Goal: Find contact information: Find contact information

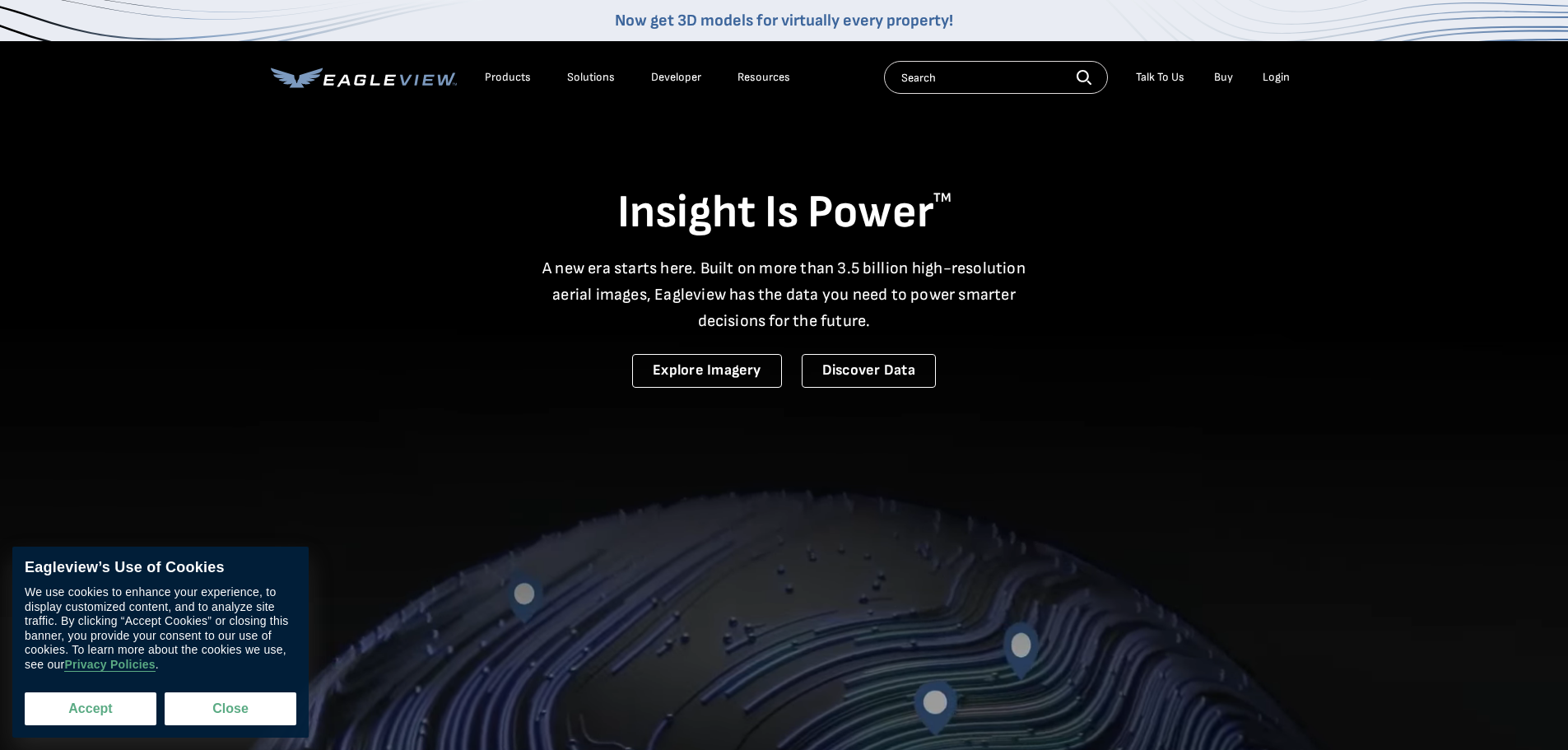
click at [119, 698] on button "Accept" at bounding box center [90, 709] width 131 height 33
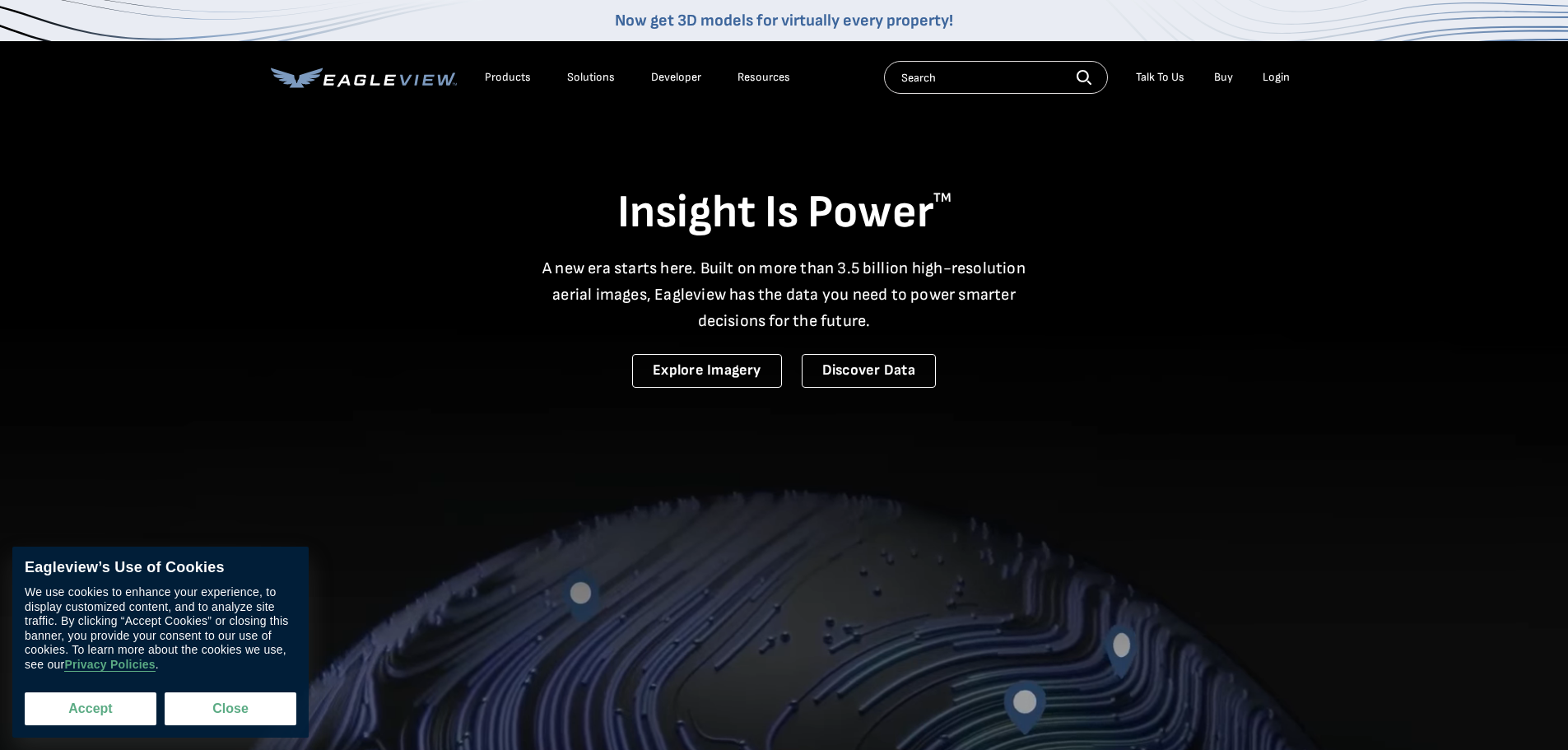
checkbox input "true"
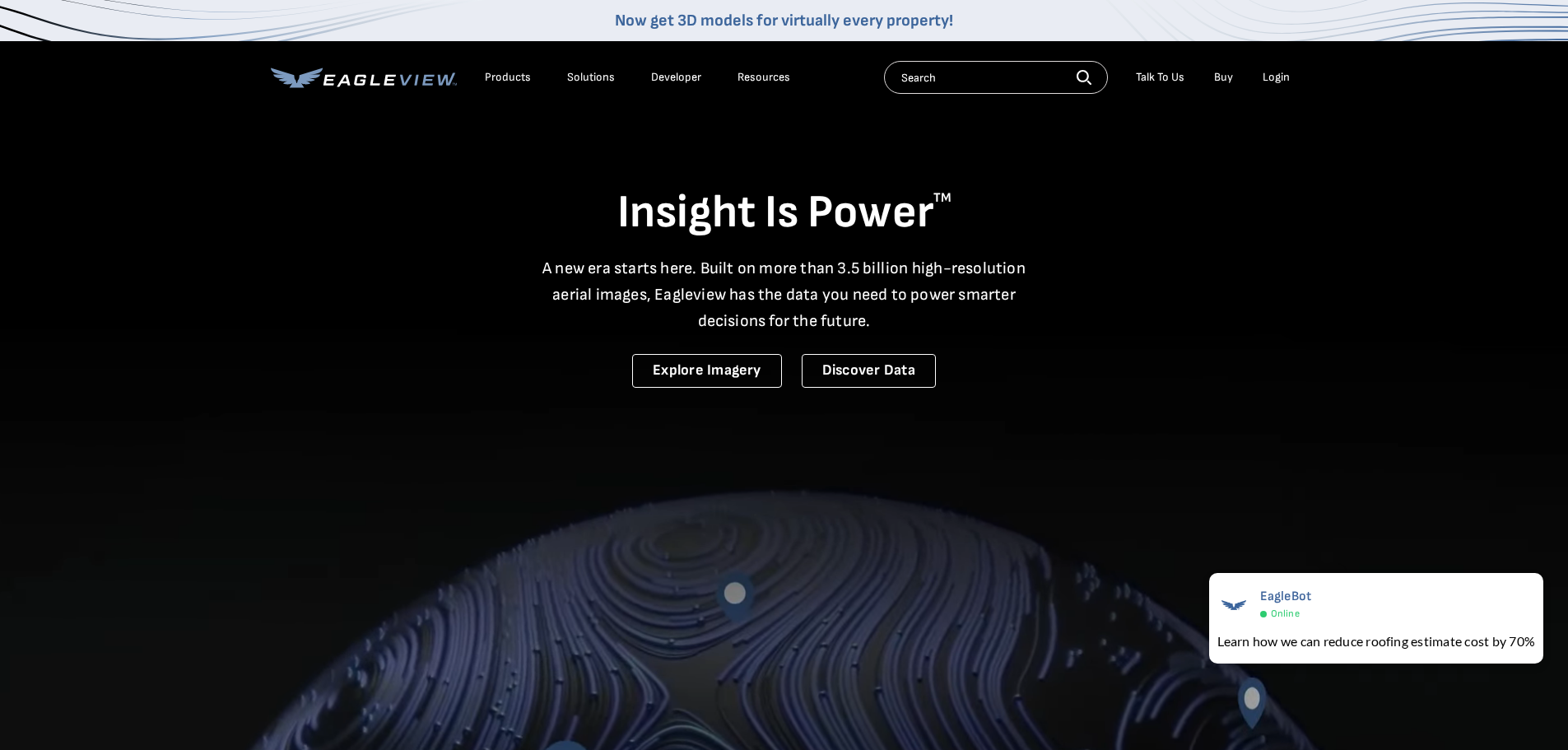
click at [1155, 77] on div "Talk To Us" at bounding box center [1160, 77] width 49 height 15
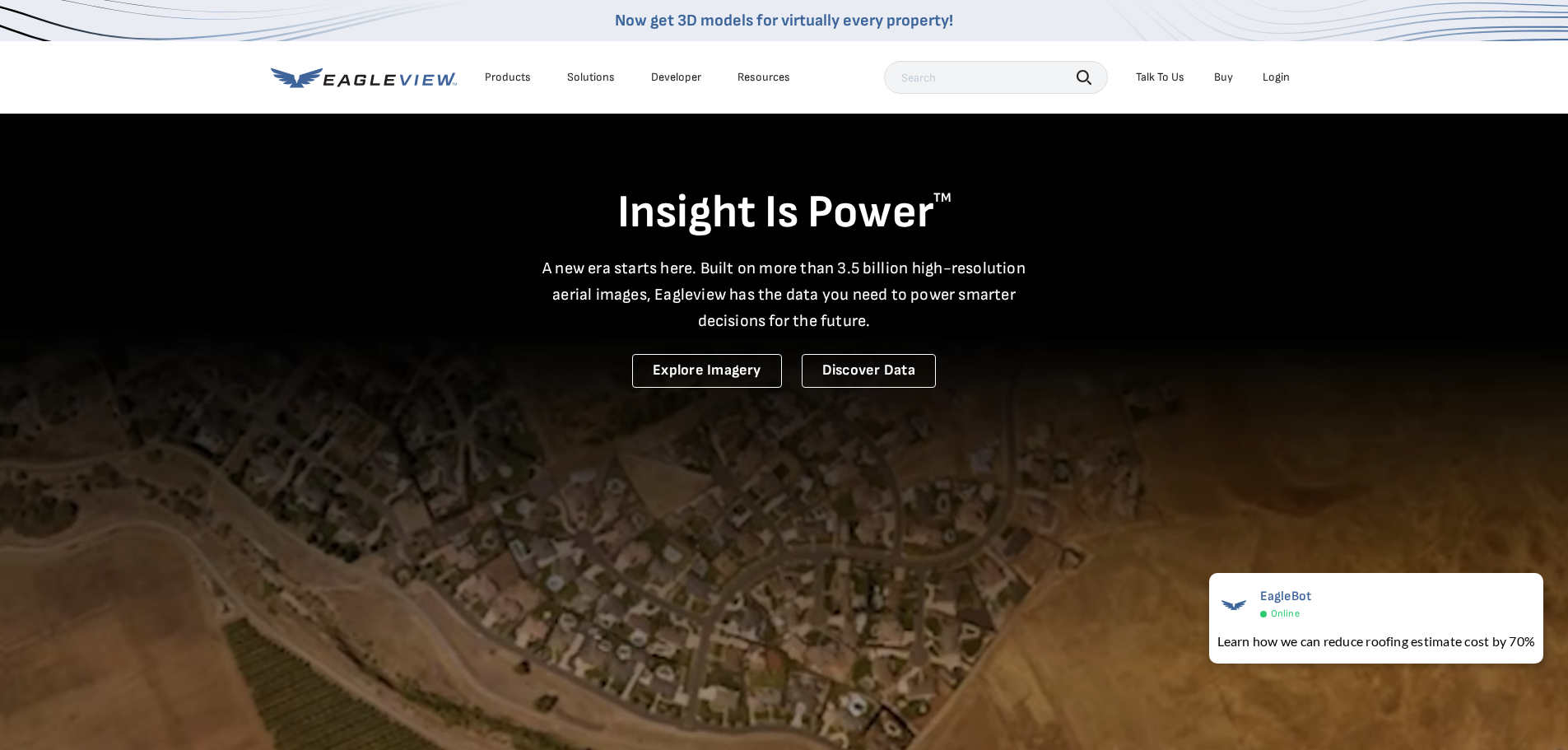
click at [1151, 78] on div "Talk To Us" at bounding box center [1160, 77] width 49 height 15
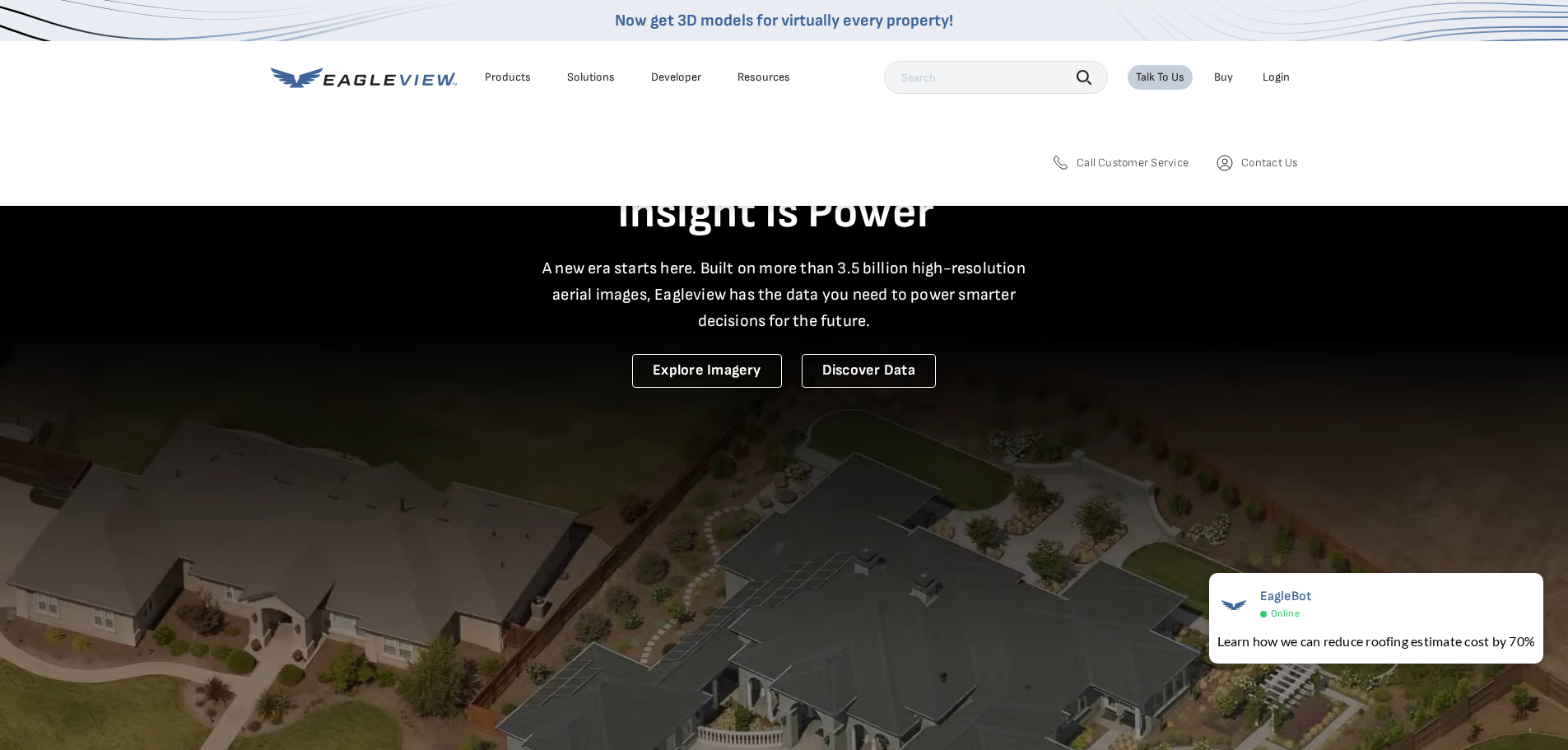
click at [1115, 165] on span "Call Customer Service" at bounding box center [1132, 163] width 112 height 15
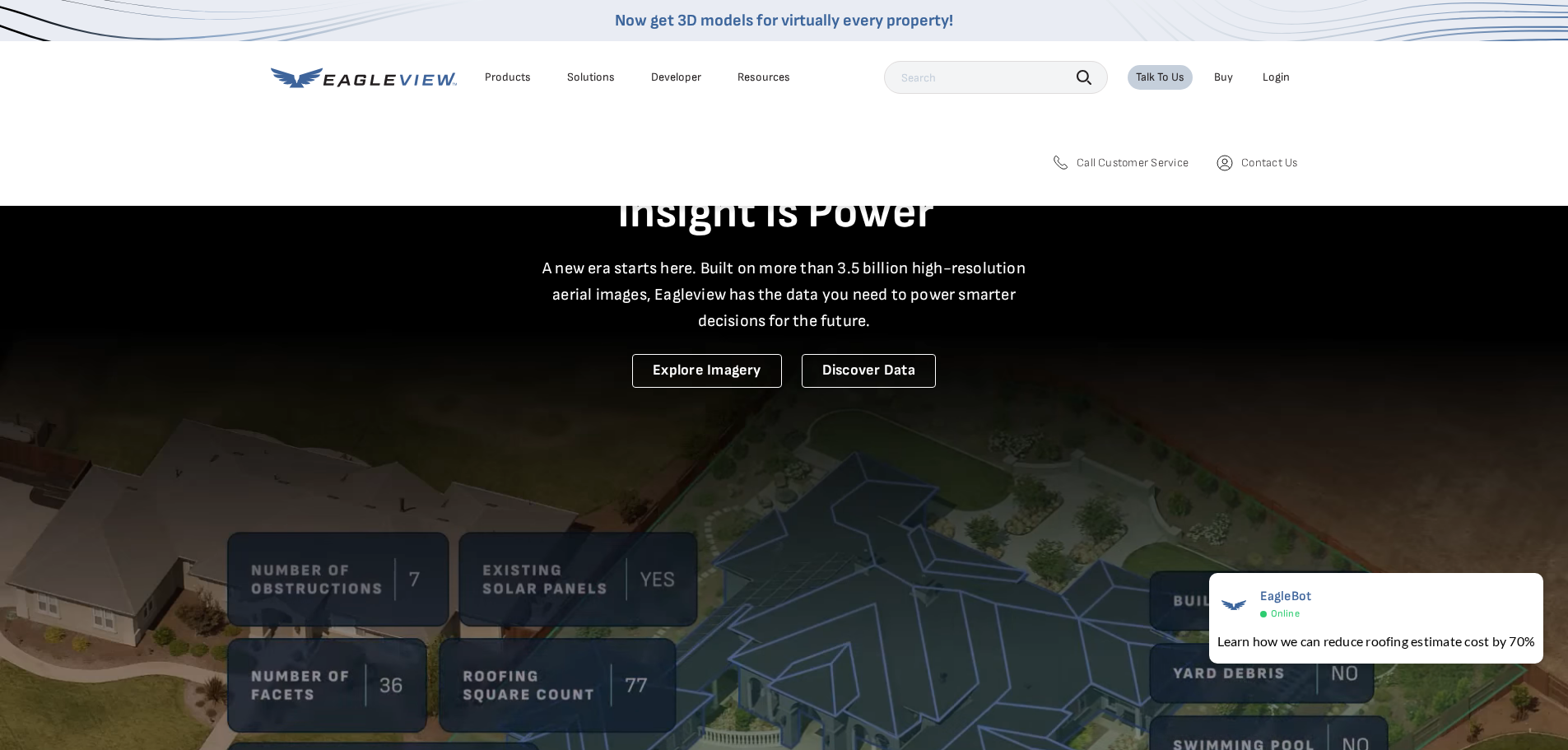
click at [1110, 157] on span "Call Customer Service" at bounding box center [1132, 163] width 112 height 15
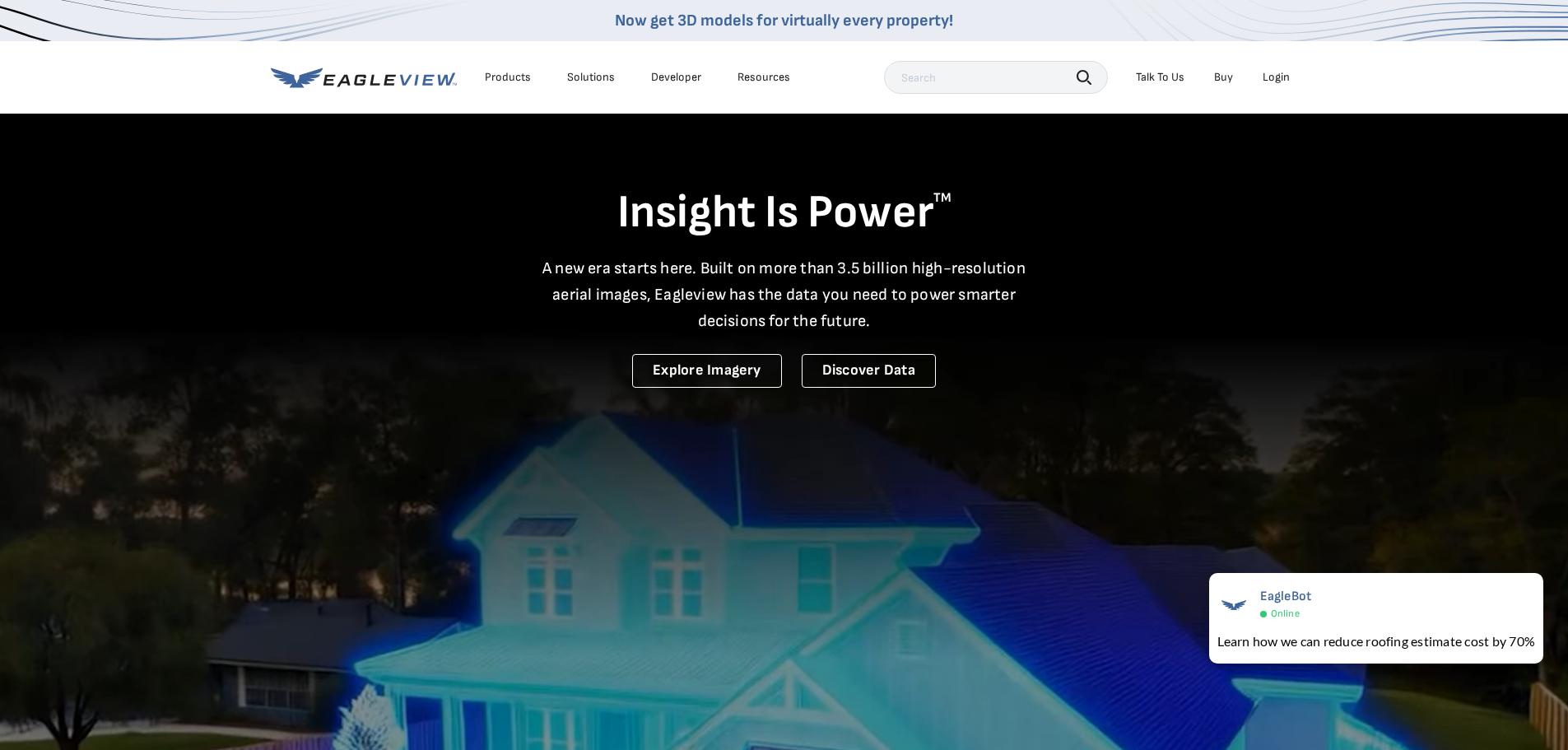
click at [1152, 79] on div "Talk To Us" at bounding box center [1160, 77] width 49 height 15
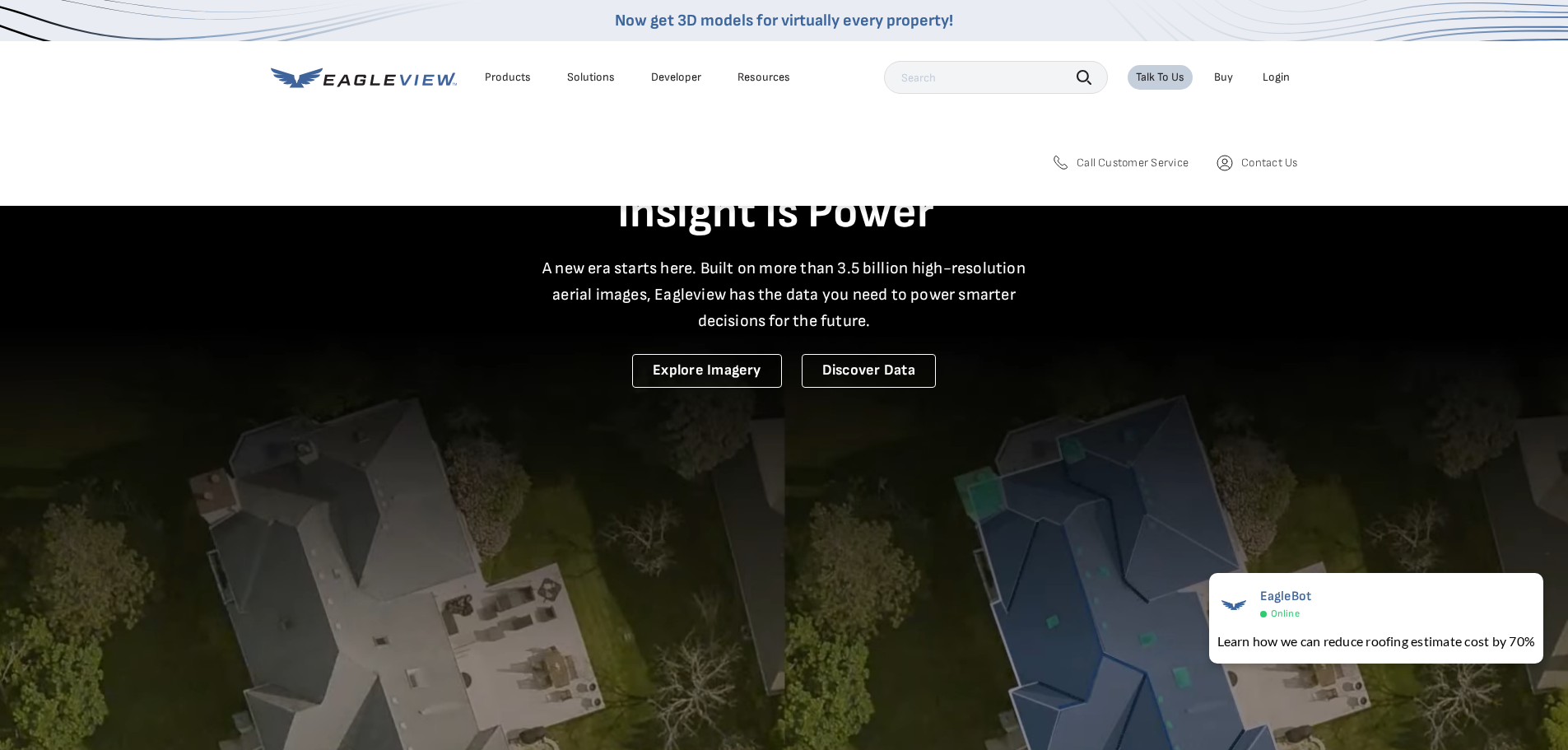
click at [1137, 157] on span "Call Customer Service" at bounding box center [1132, 163] width 112 height 15
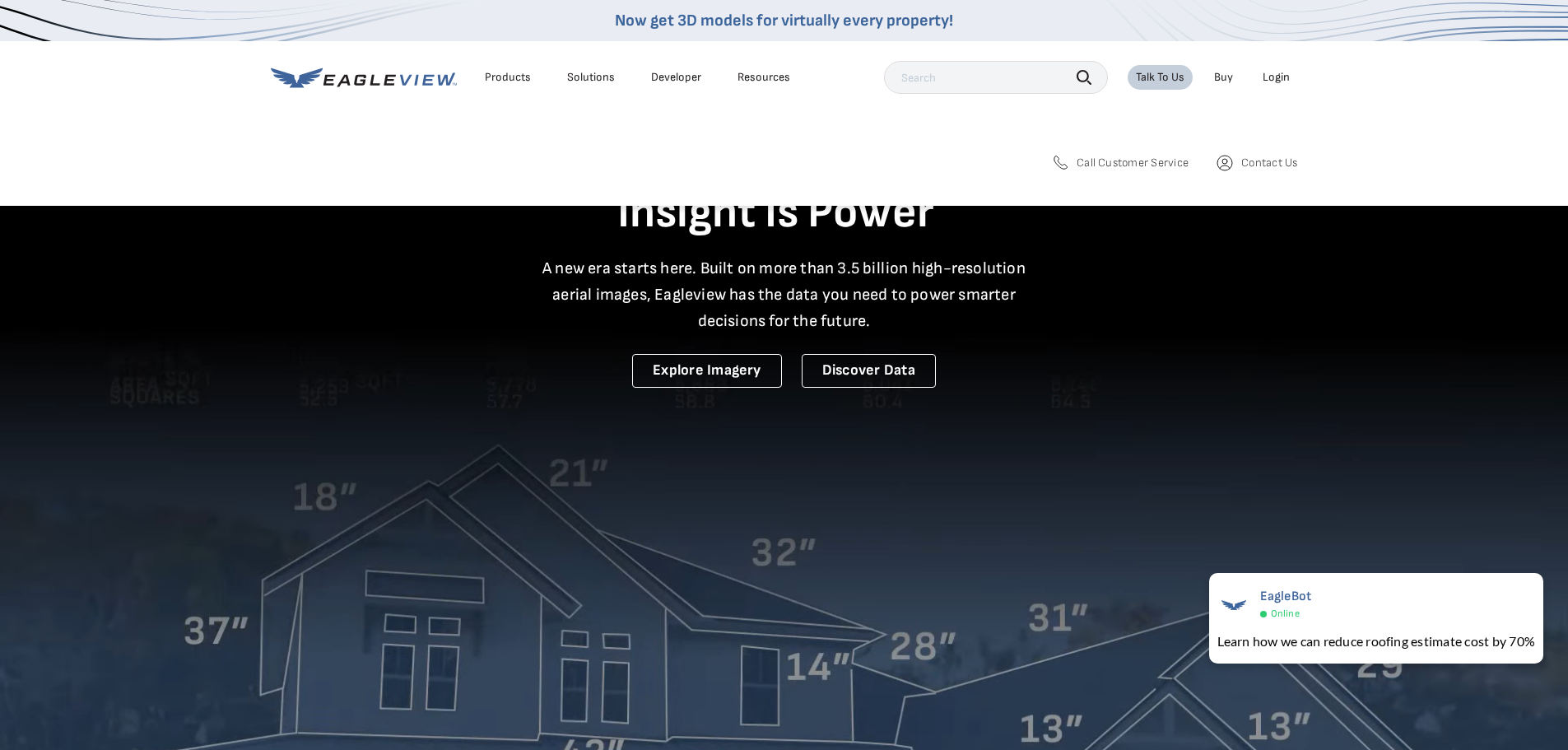
click at [1261, 159] on span "Contact Us" at bounding box center [1269, 163] width 56 height 15
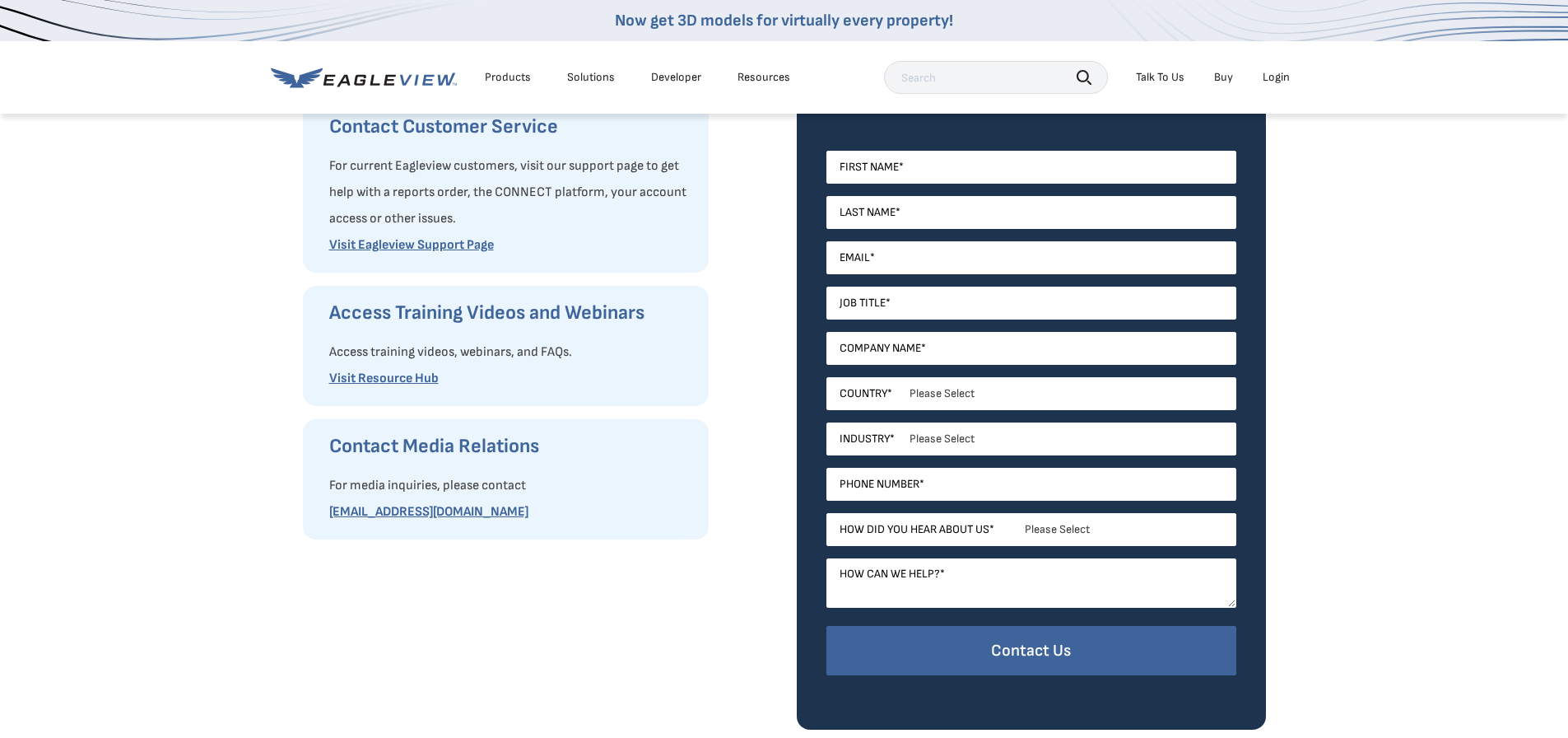
scroll to position [412, 0]
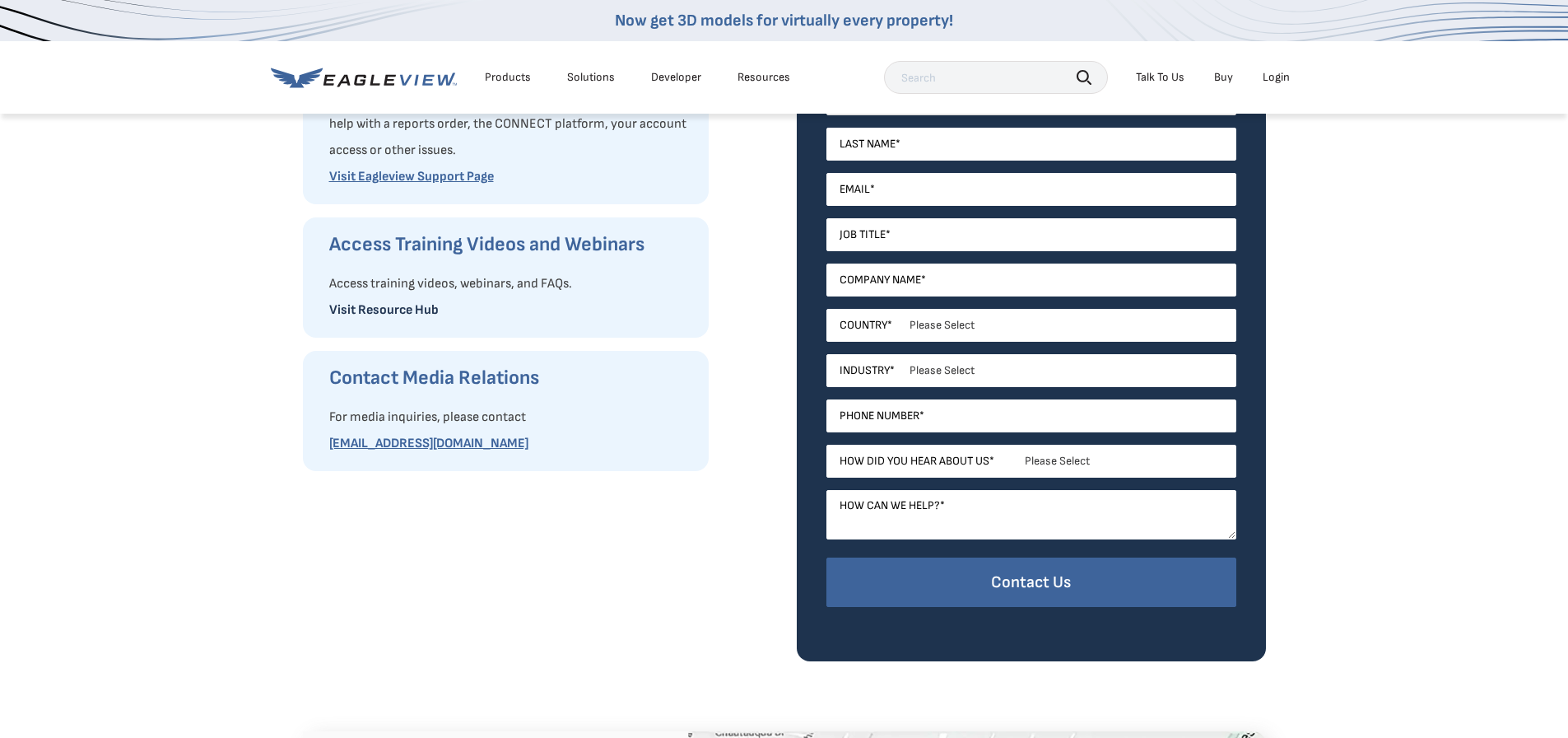
click at [400, 308] on link "Visit Resource Hub" at bounding box center [384, 310] width 110 height 16
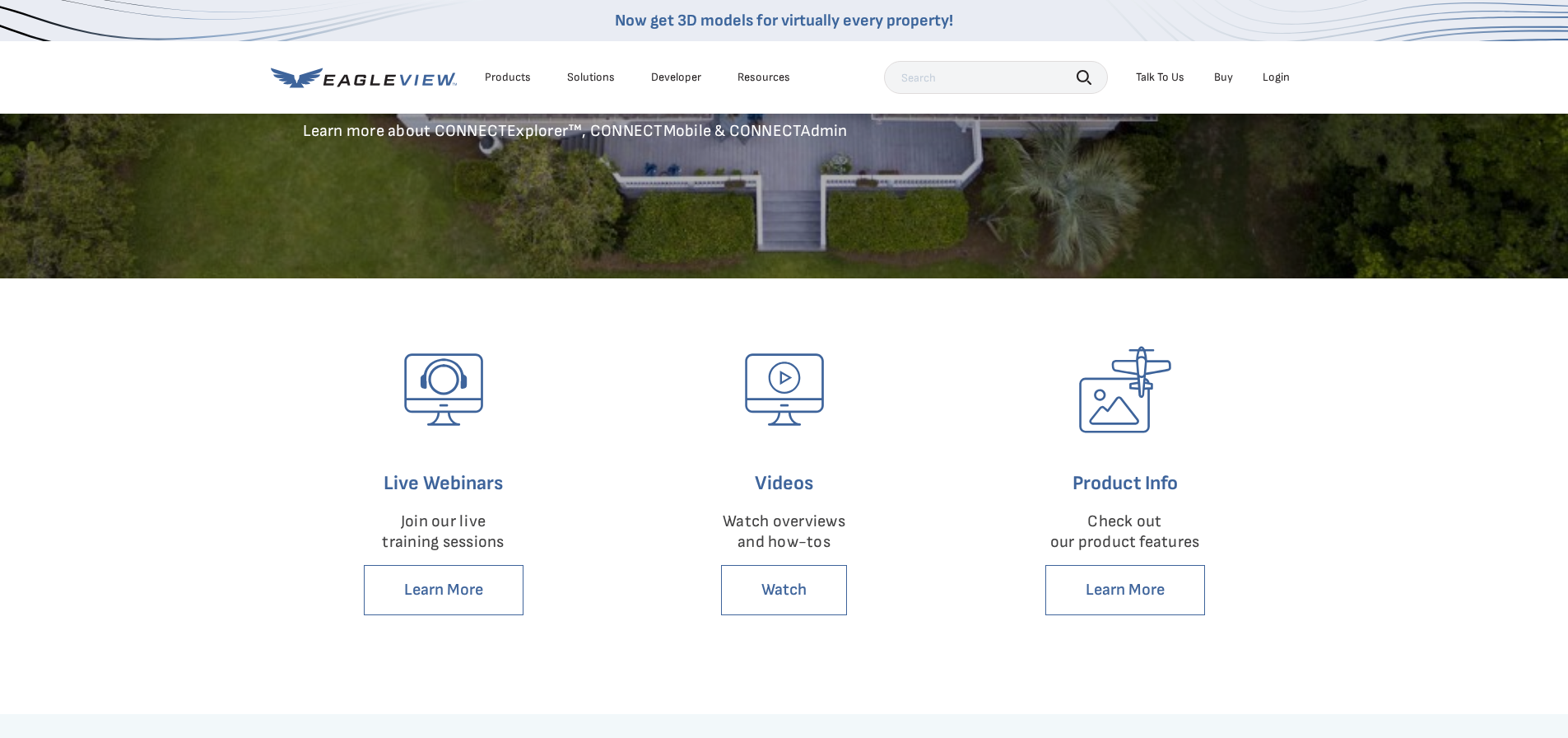
scroll to position [247, 0]
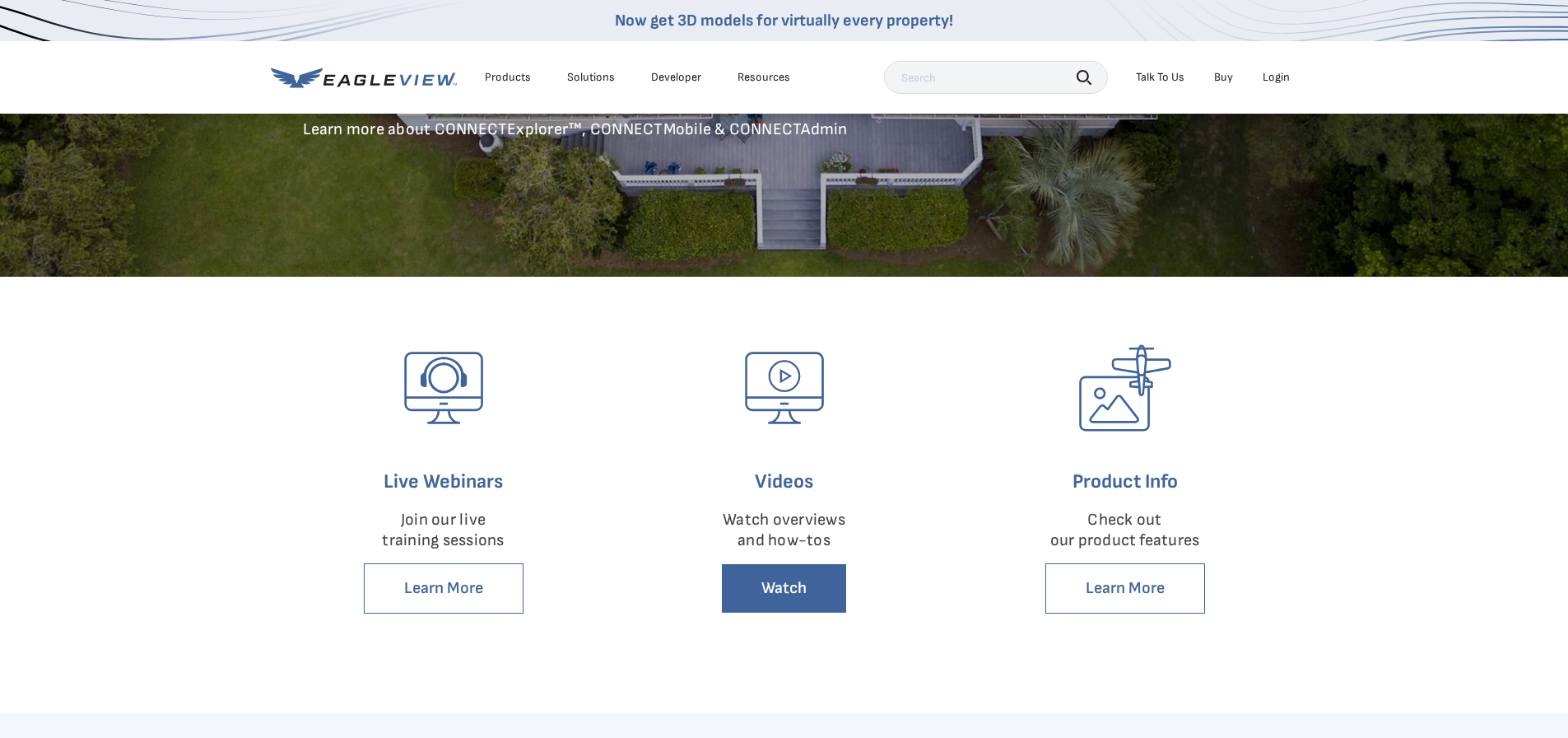
click at [791, 580] on link "Watch" at bounding box center [784, 588] width 126 height 50
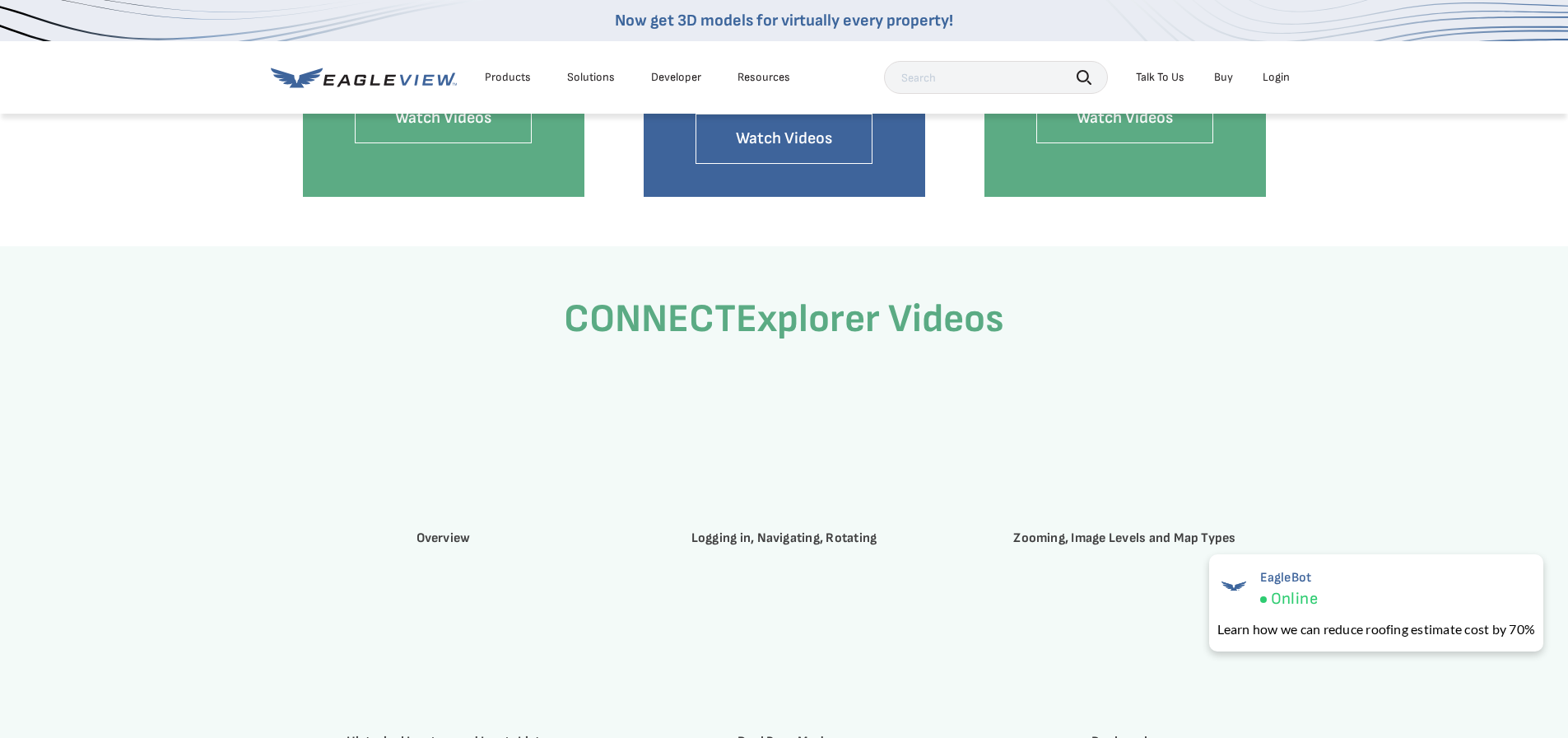
scroll to position [2140, 0]
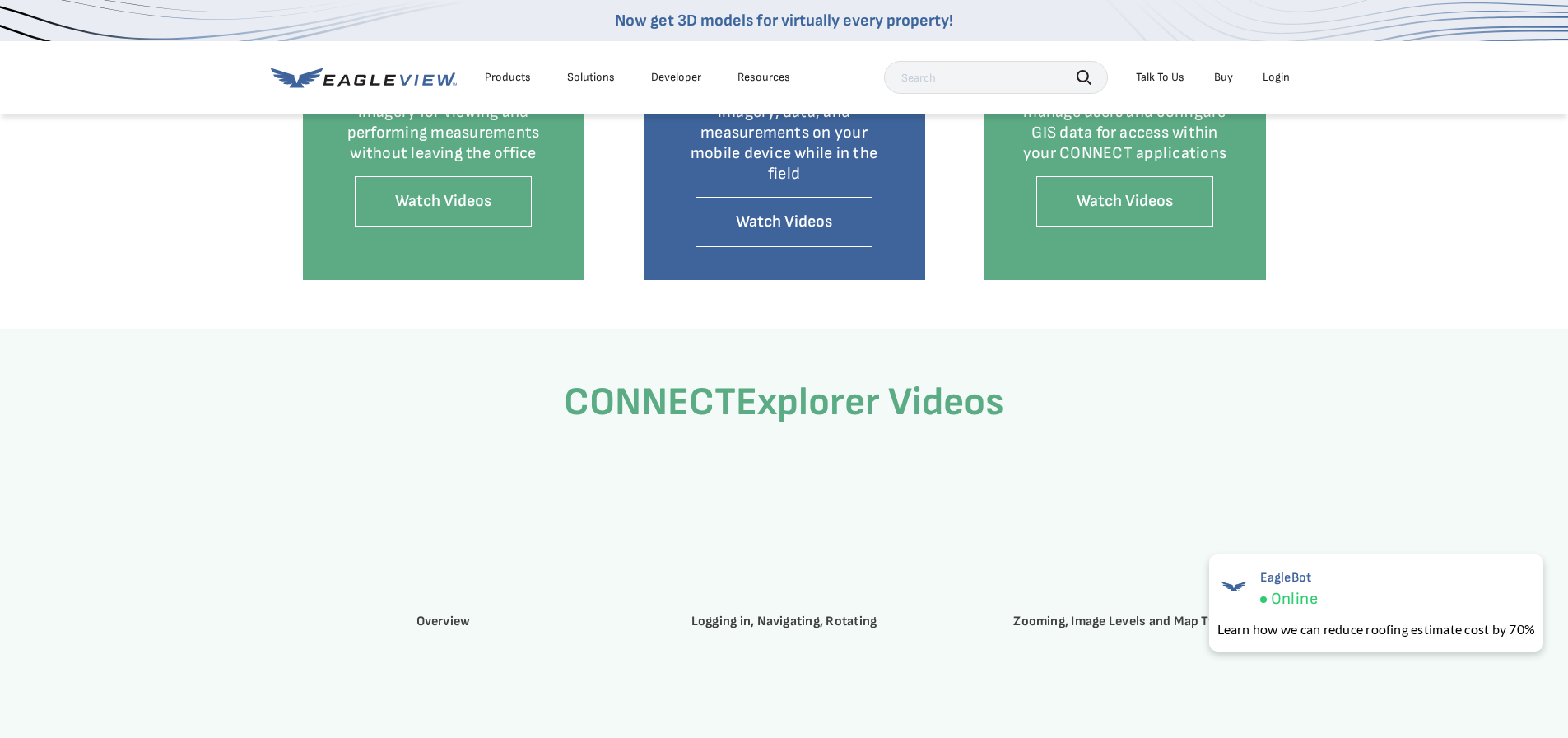
scroll to position [2223, 0]
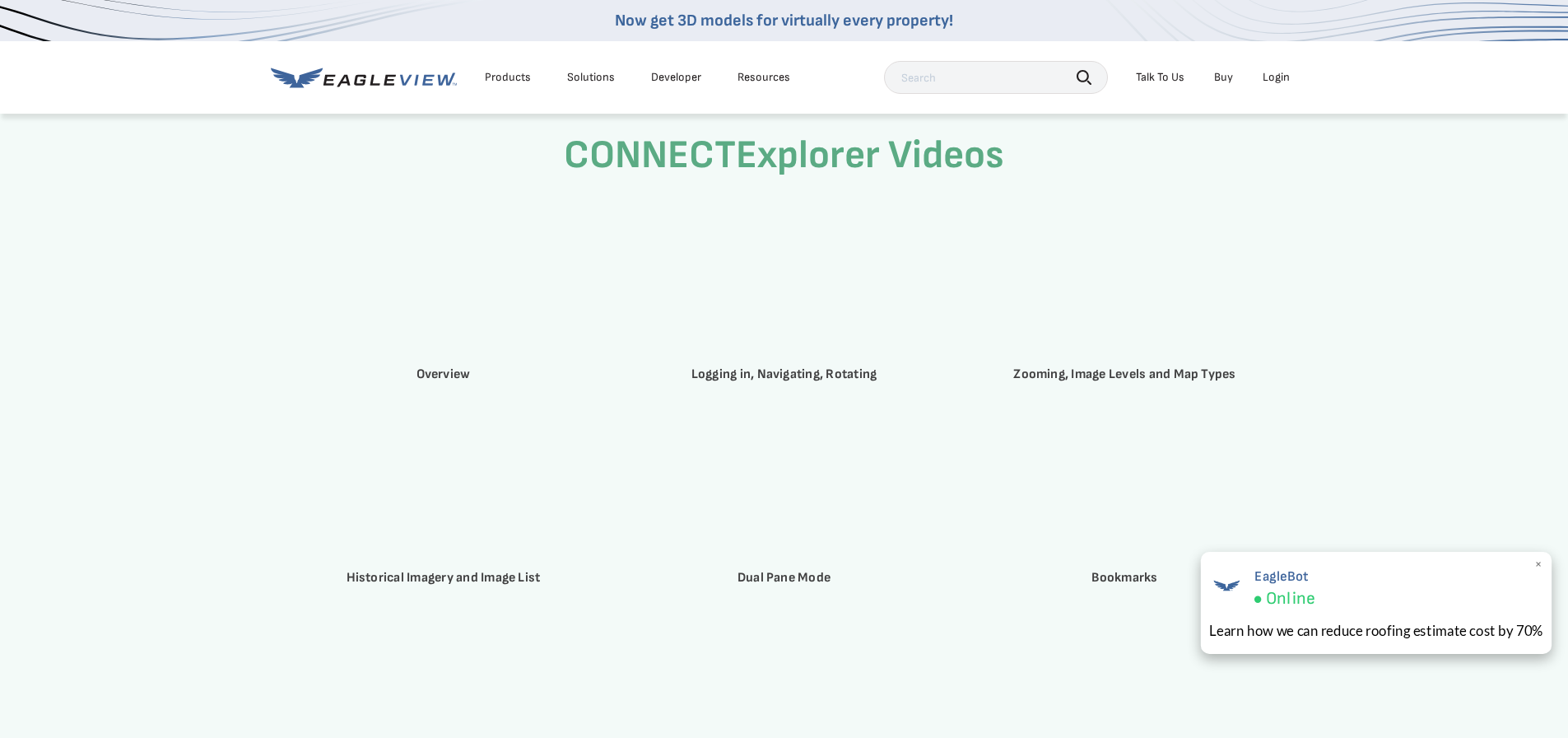
click at [1283, 586] on div "EagleBot Online" at bounding box center [1284, 589] width 61 height 42
